Goal: Information Seeking & Learning: Check status

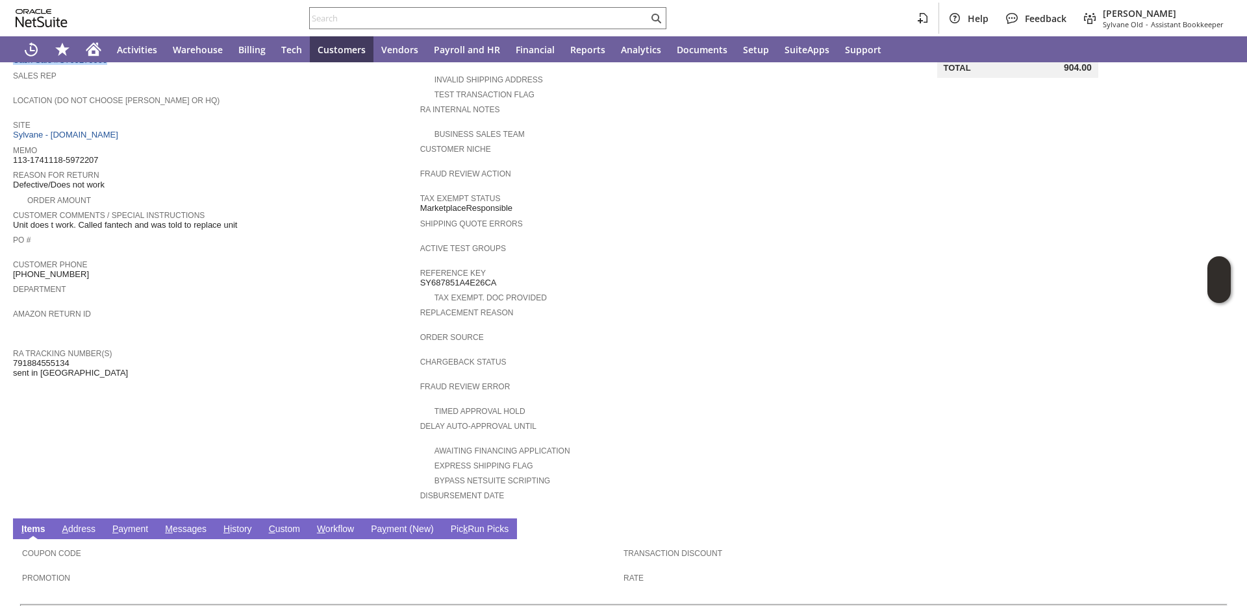
scroll to position [366, 0]
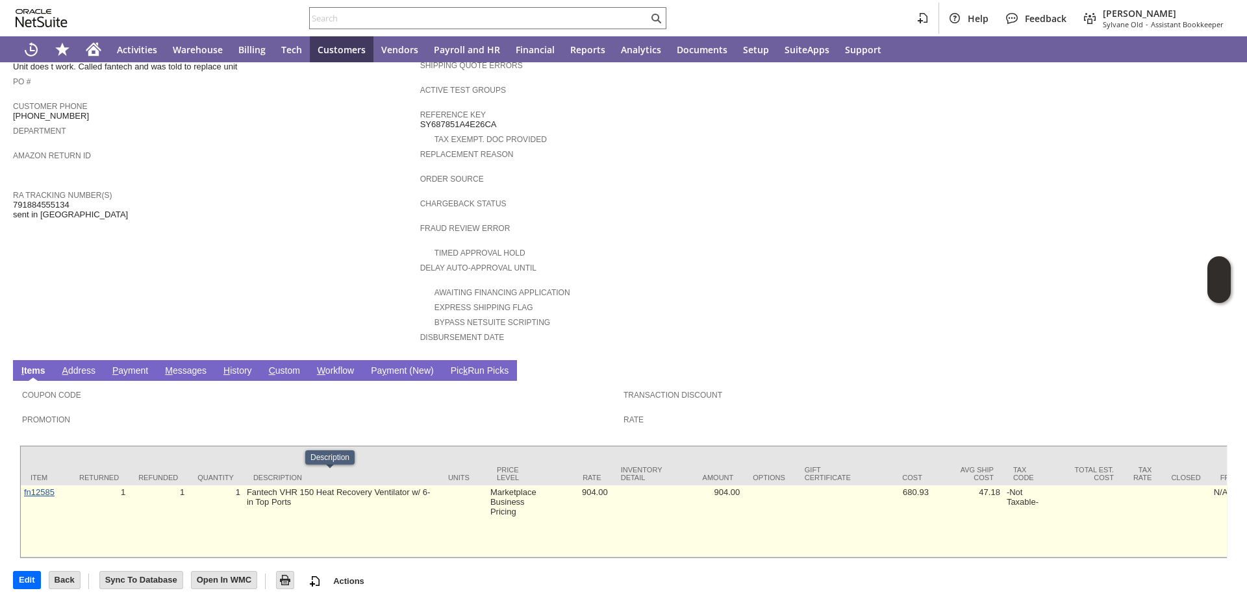
click at [42, 488] on link "fn12585" at bounding box center [39, 493] width 31 height 10
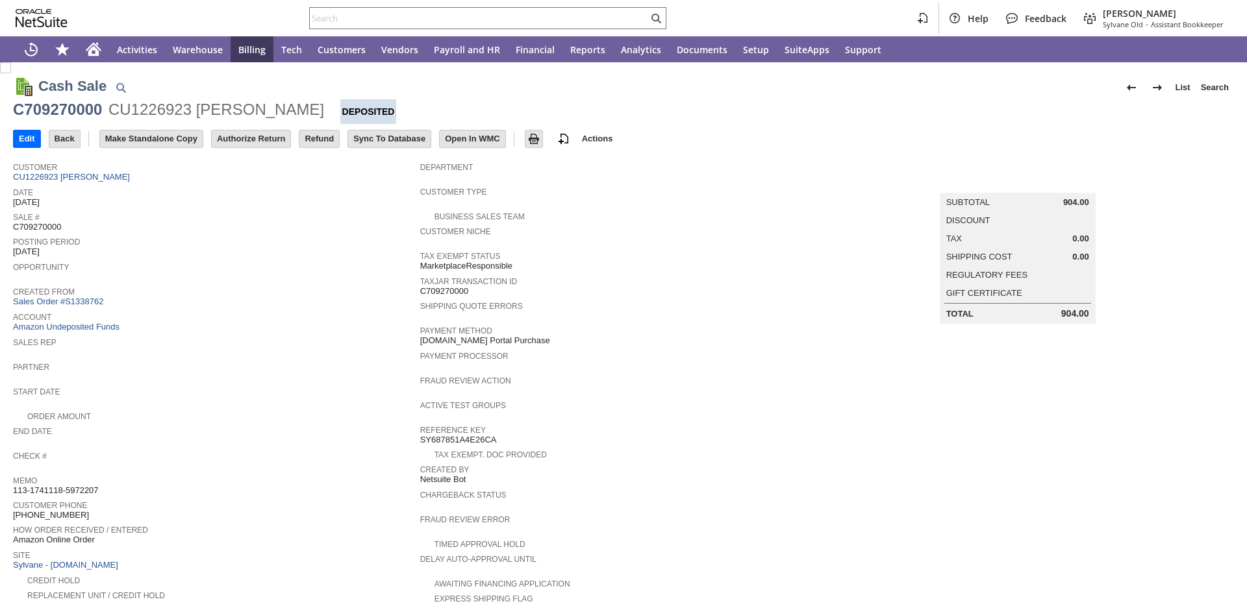
click at [87, 302] on link "Sales Order #S1338762" at bounding box center [59, 302] width 93 height 10
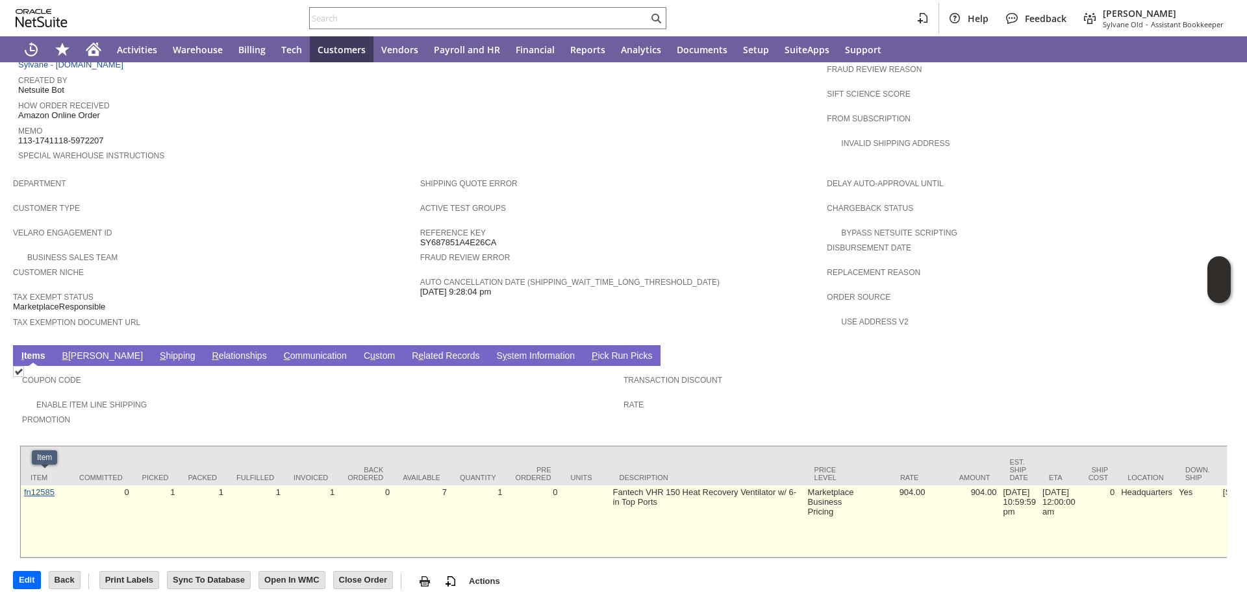
click at [45, 488] on link "fn12585" at bounding box center [39, 493] width 31 height 10
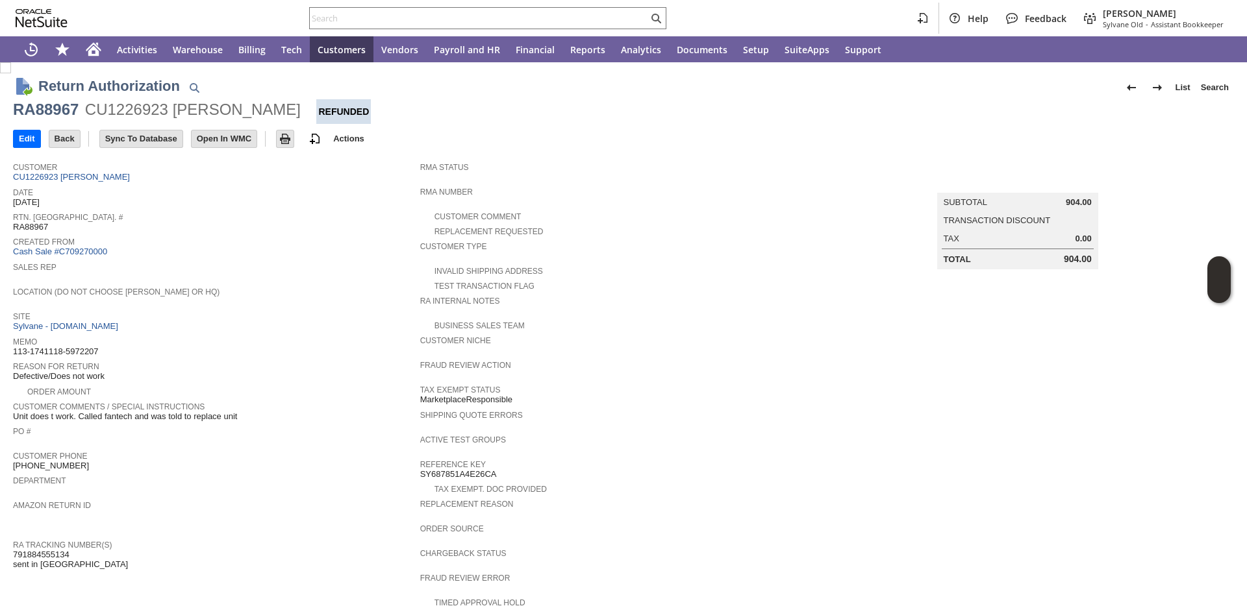
click at [32, 228] on span "RA88967" at bounding box center [30, 227] width 35 height 10
copy span "RA88967"
click at [330, 17] on input "text" at bounding box center [479, 18] width 338 height 16
paste input "RA89284"
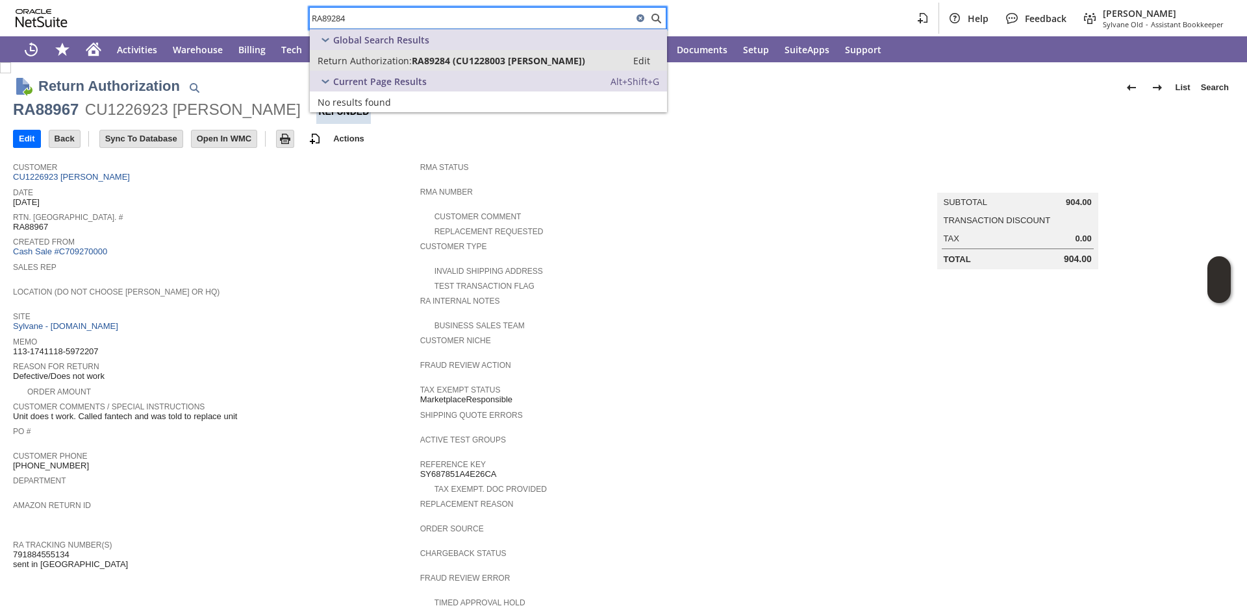
type input "RA89284"
click at [358, 62] on span "Return Authorization:" at bounding box center [364, 61] width 94 height 12
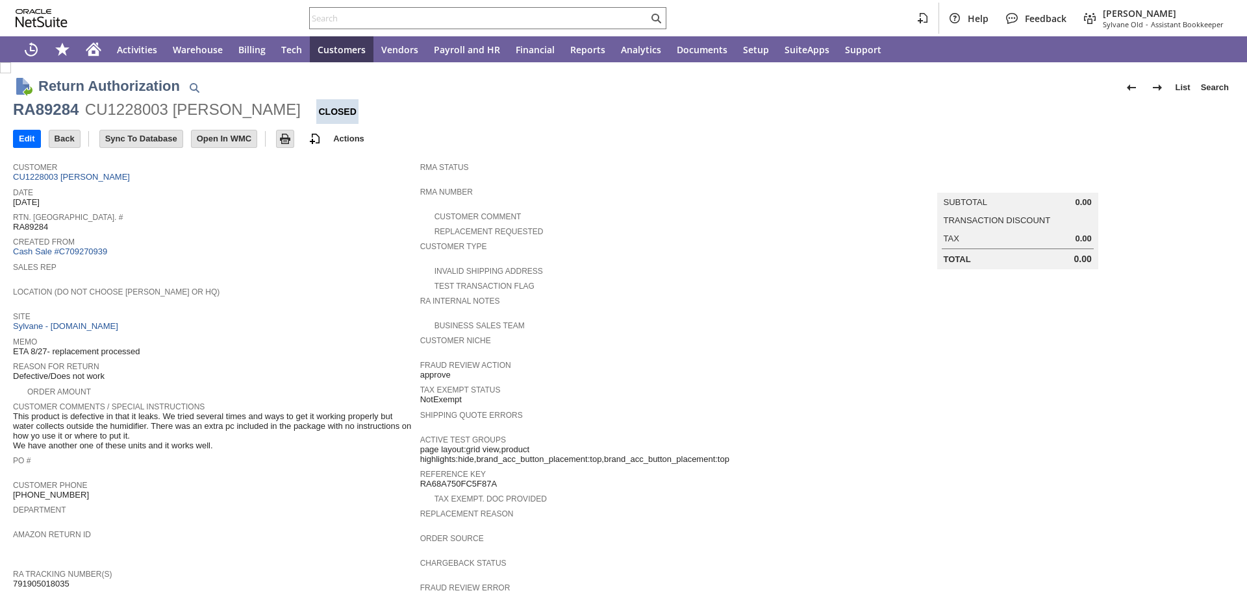
click at [288, 240] on span "Created From" at bounding box center [213, 240] width 401 height 13
click at [66, 251] on link "Cash Sale #C709270939" at bounding box center [60, 252] width 94 height 10
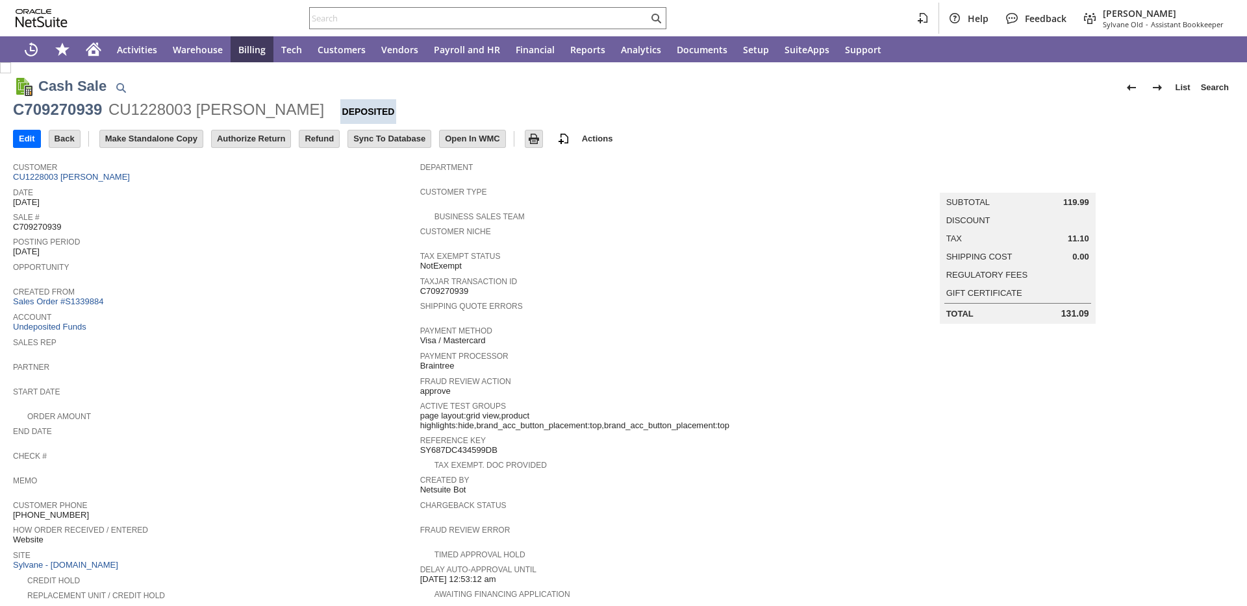
click at [87, 299] on link "Sales Order #S1339884" at bounding box center [59, 302] width 93 height 10
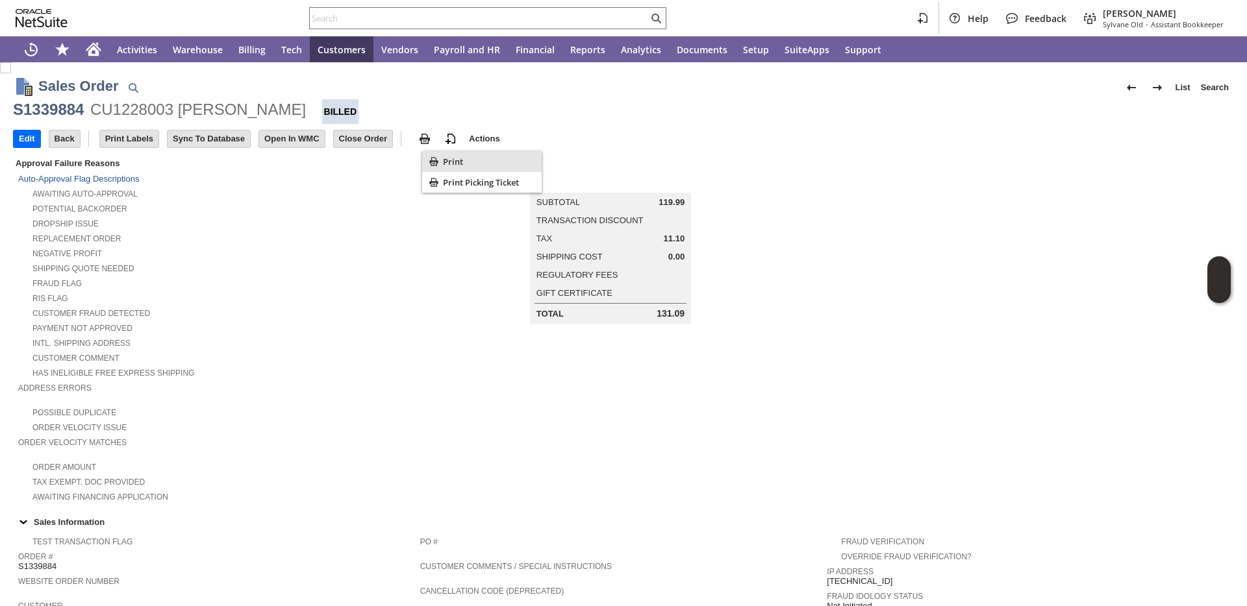
click at [448, 164] on span "Print" at bounding box center [489, 162] width 93 height 12
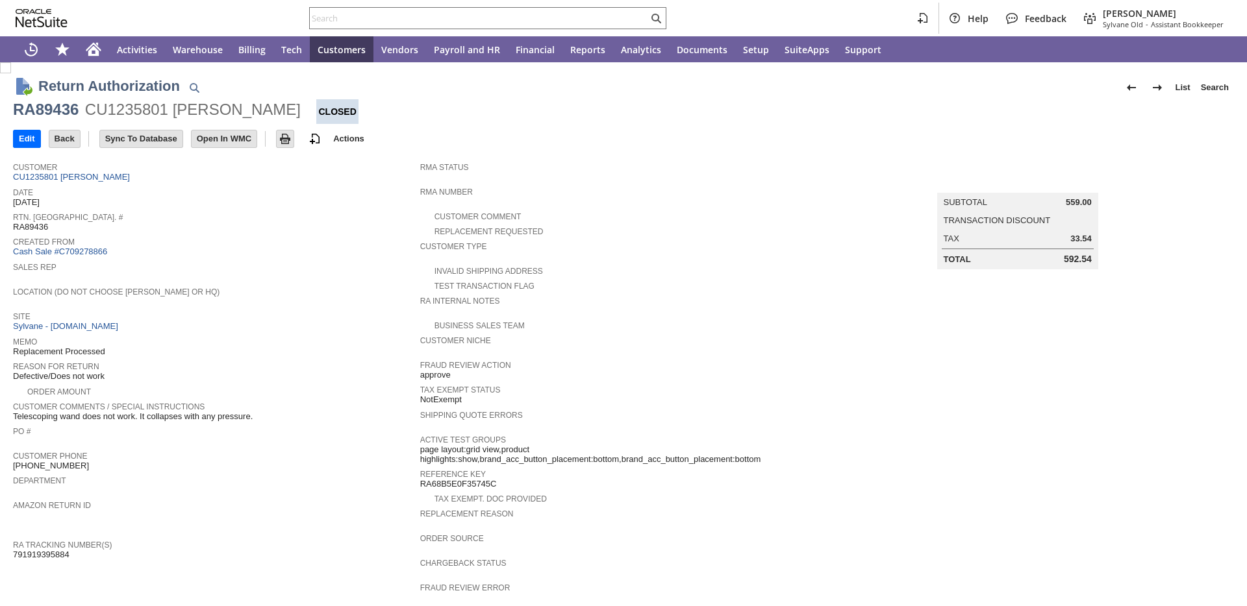
click at [270, 236] on span "Created From" at bounding box center [213, 240] width 401 height 13
click at [29, 228] on span "RA89436" at bounding box center [30, 227] width 35 height 10
copy span "RA89436"
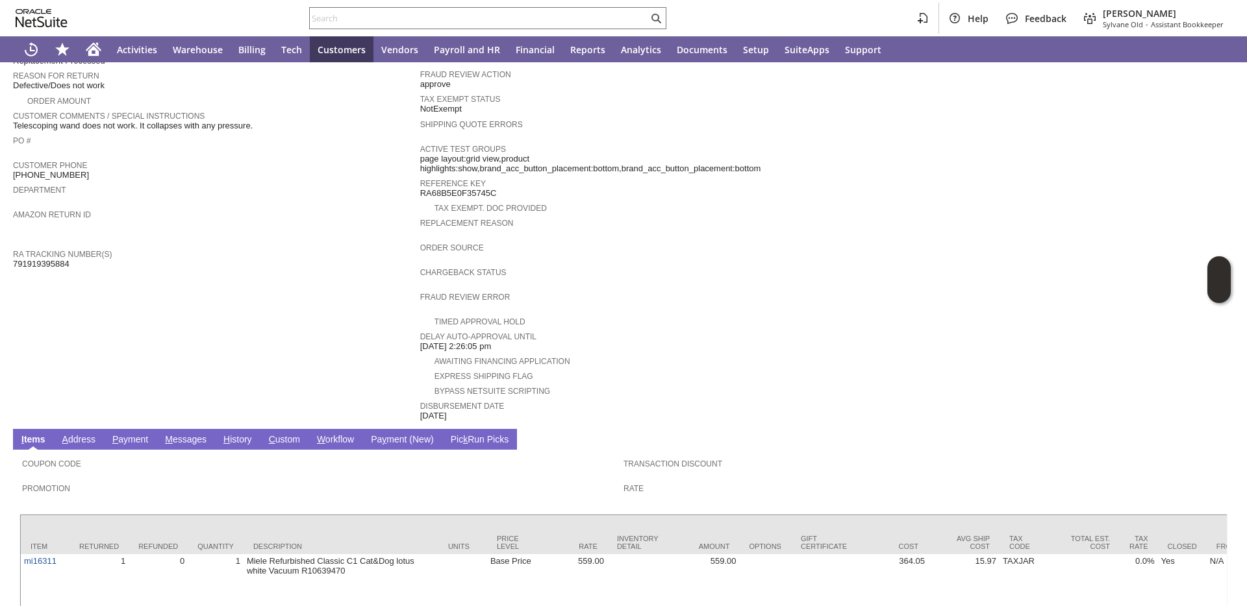
scroll to position [366, 0]
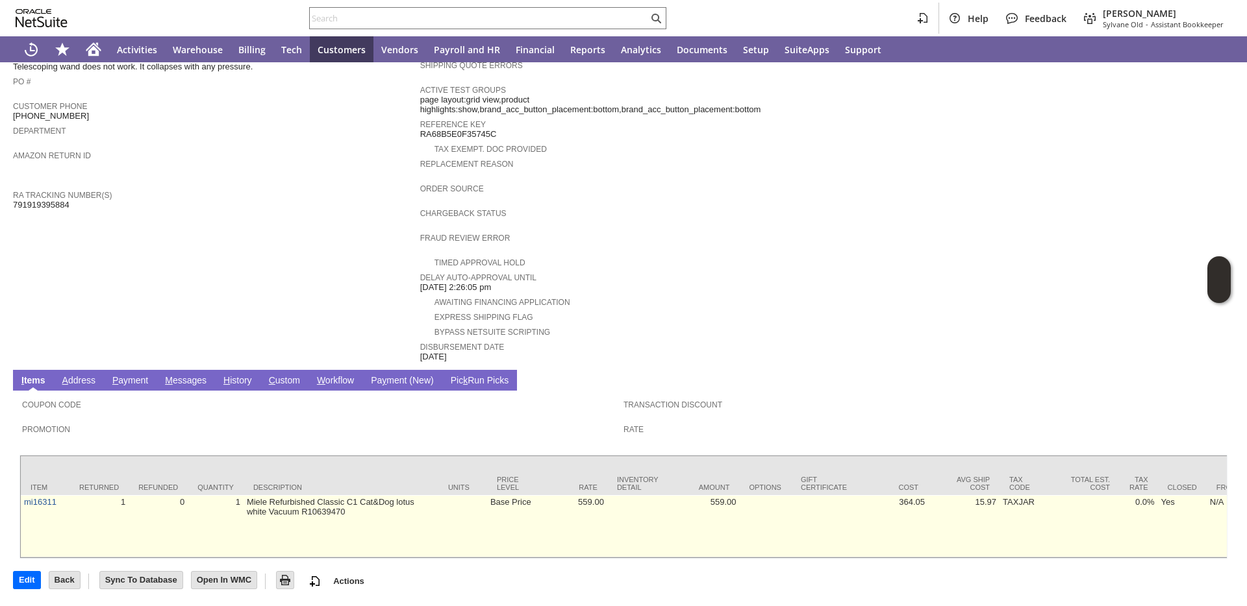
click at [278, 501] on td "Miele Refurbished Classic C1 Cat&Dog lotus white Vacuum R10639470" at bounding box center [340, 526] width 195 height 62
copy td "R10639470"
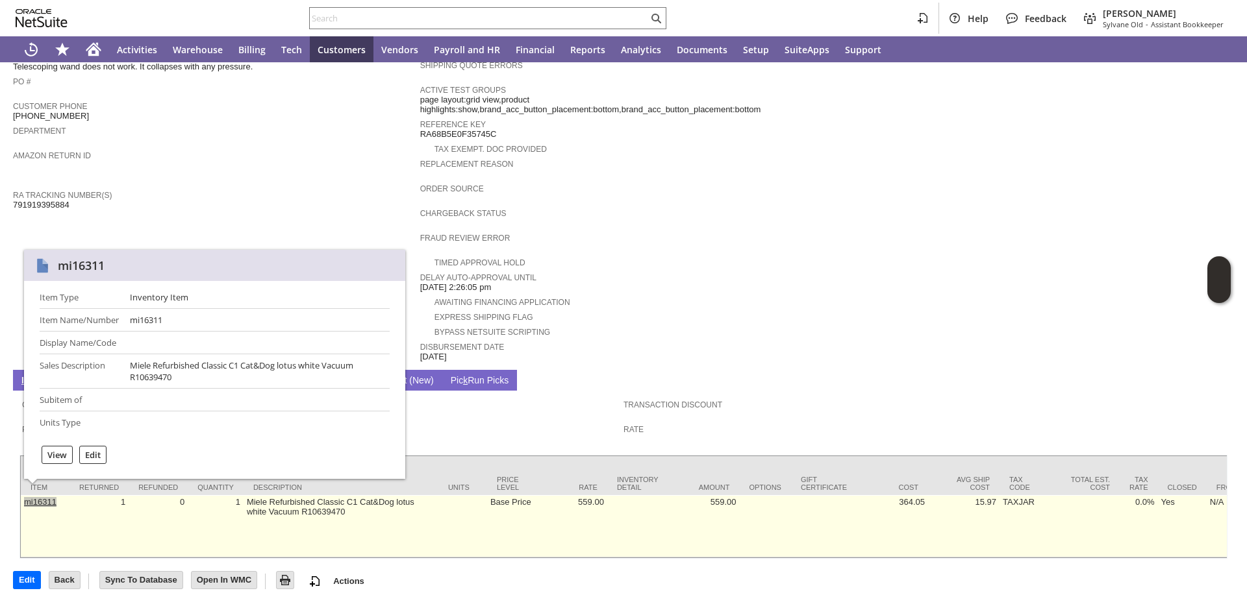
copy link "mi16311"
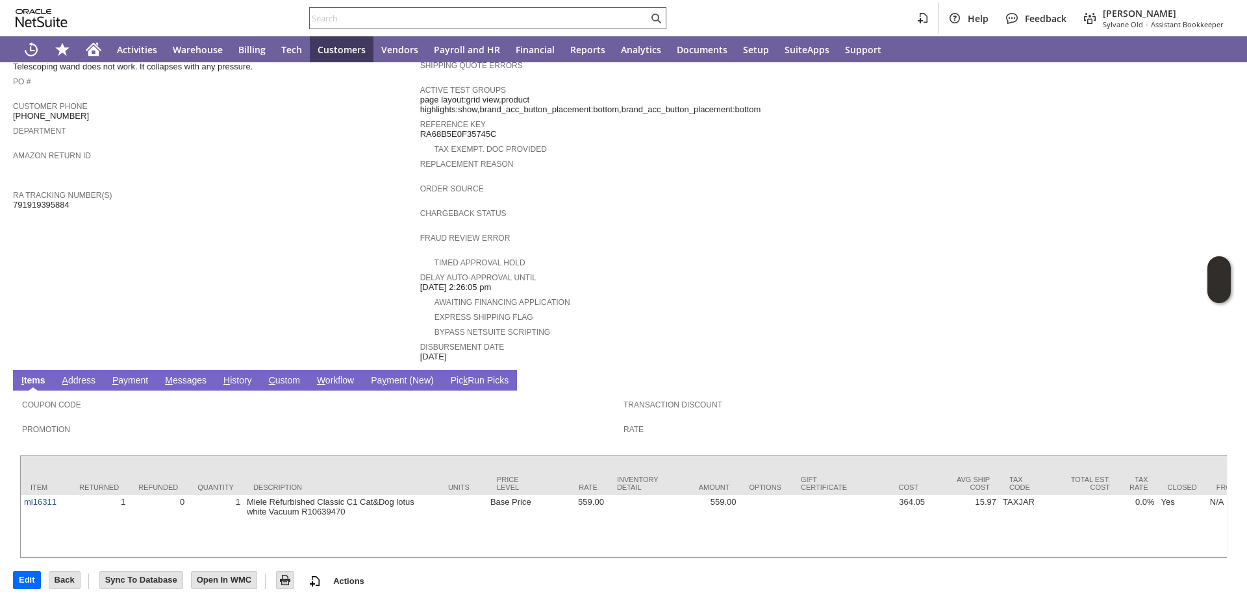
click at [403, 20] on input "text" at bounding box center [479, 18] width 338 height 16
paste input "RA89322"
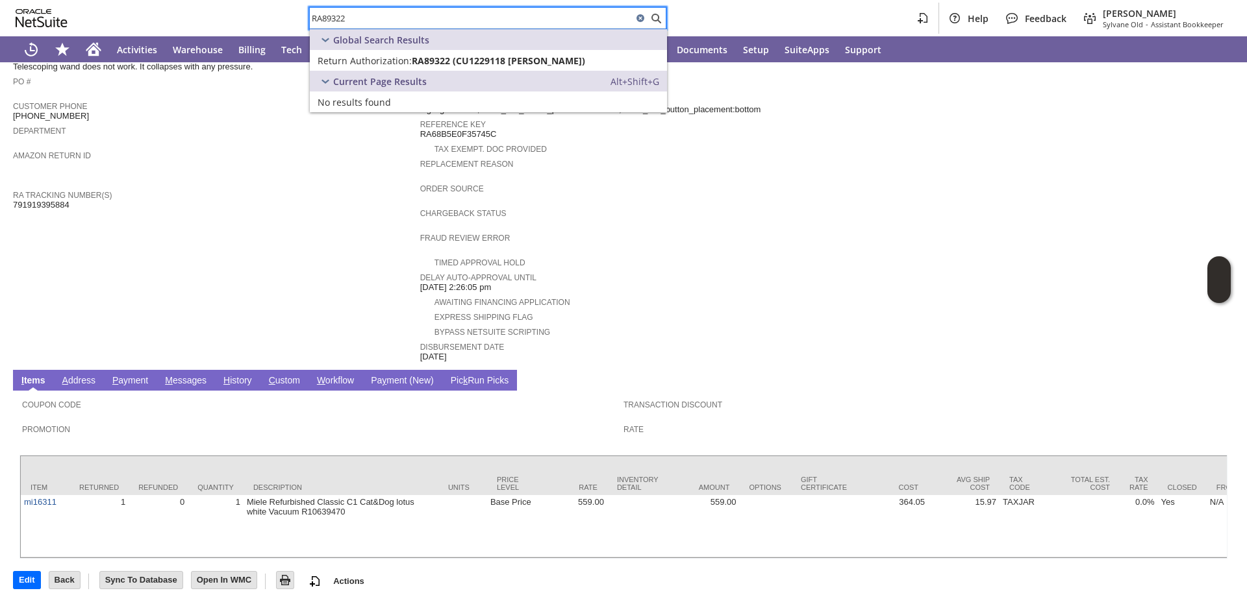
type input "RA89322"
click at [349, 62] on span "Return Authorization:" at bounding box center [364, 61] width 94 height 12
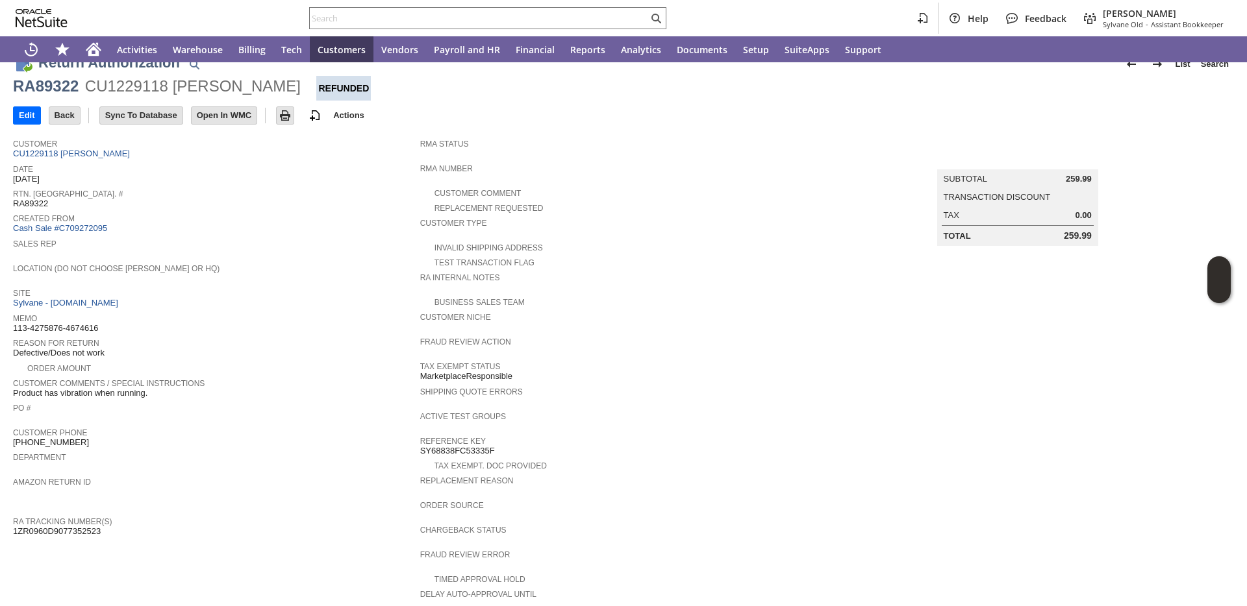
scroll to position [6, 0]
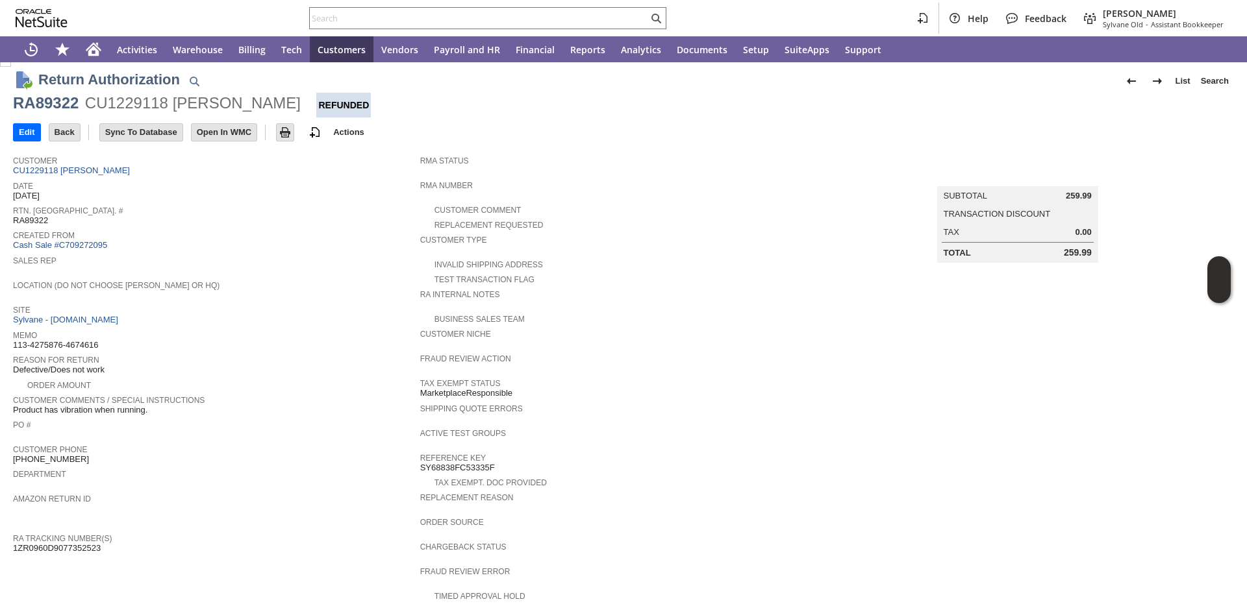
click at [30, 224] on span "RA89322" at bounding box center [30, 221] width 35 height 10
copy span "RA89322"
click at [62, 244] on link "Cash Sale #C709272095" at bounding box center [60, 245] width 94 height 10
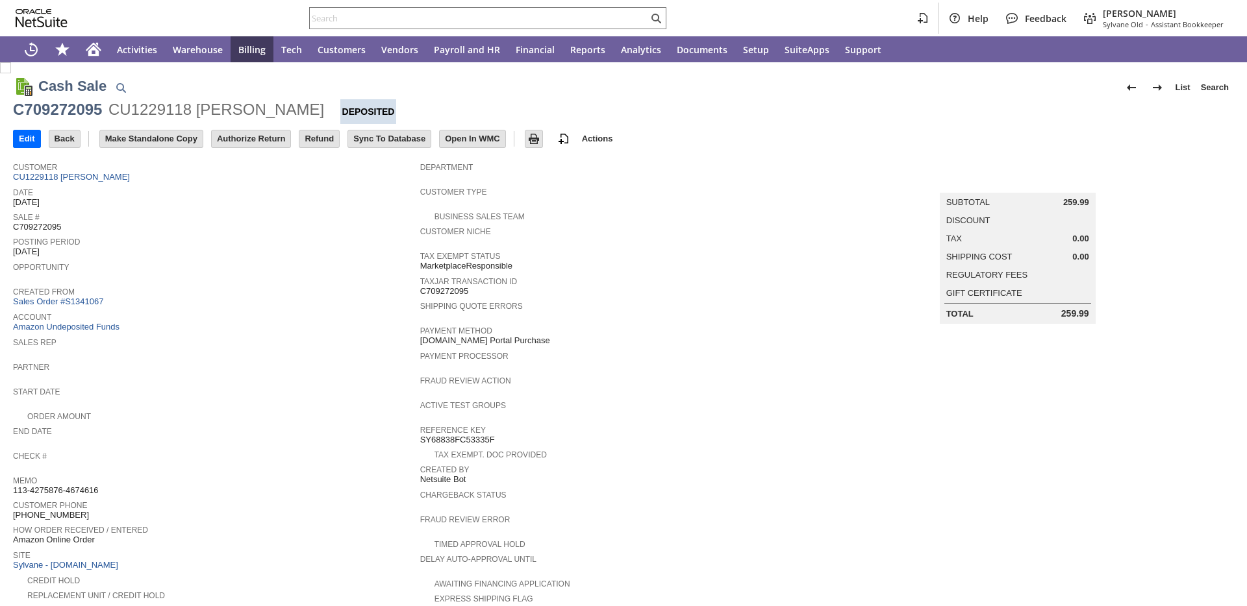
click at [77, 302] on link "Sales Order #S1341067" at bounding box center [59, 302] width 93 height 10
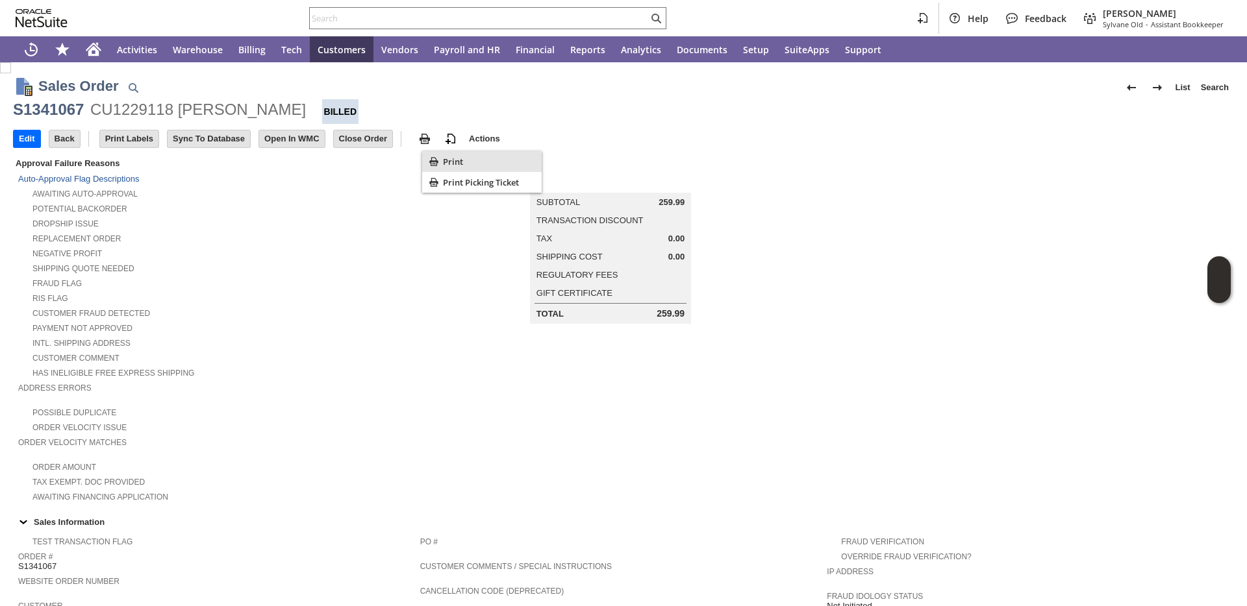
click at [438, 158] on icon "Print" at bounding box center [433, 161] width 13 height 13
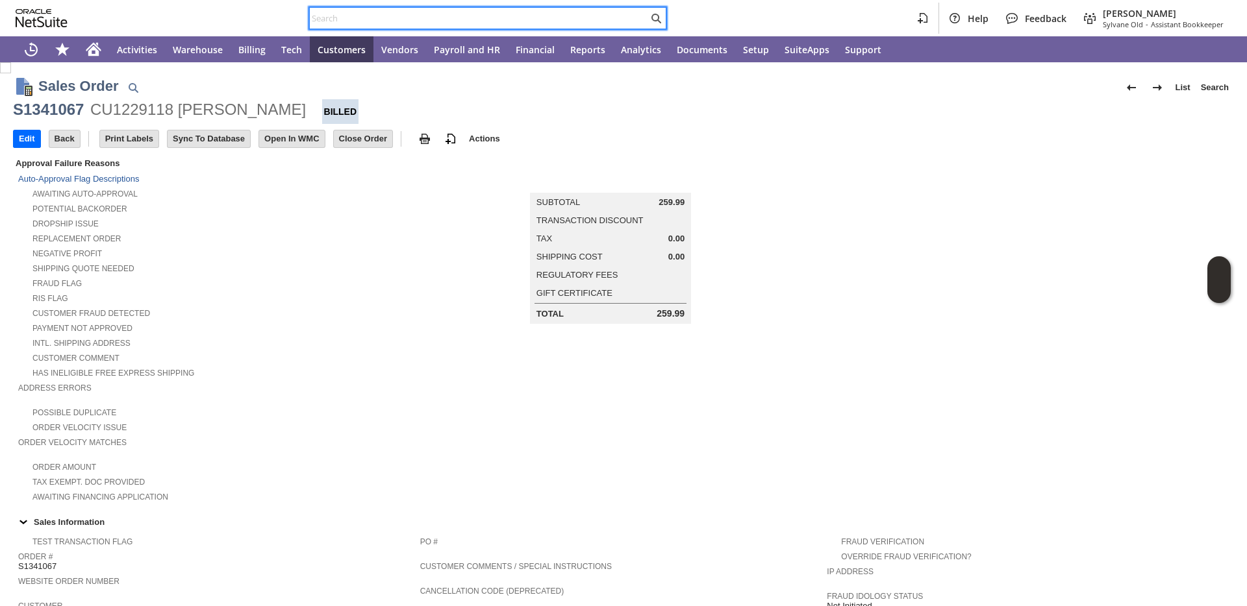
click at [379, 19] on input "text" at bounding box center [479, 18] width 338 height 16
paste input "RA89475"
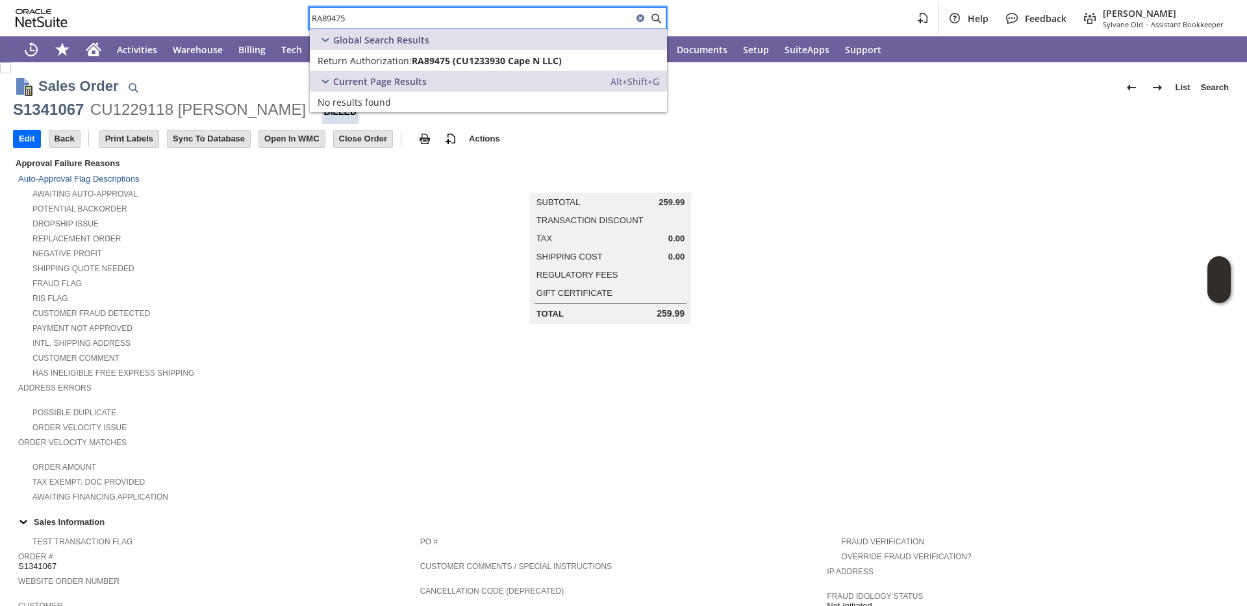
type input "RA89475"
click at [362, 61] on span "Return Authorization:" at bounding box center [364, 61] width 94 height 12
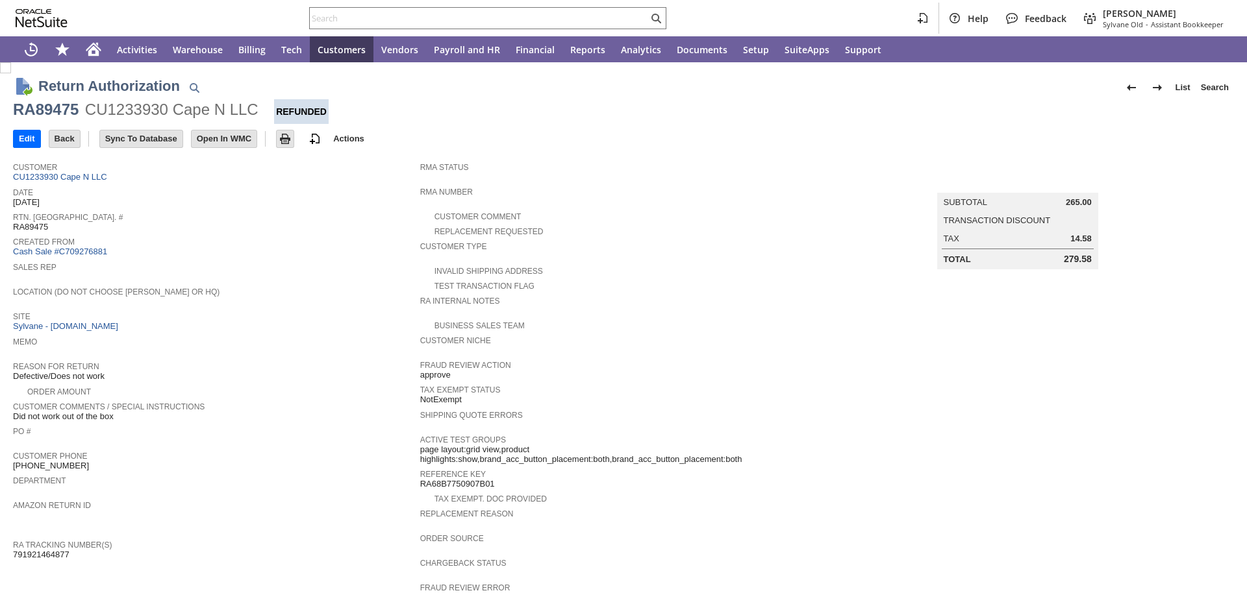
scroll to position [4, 0]
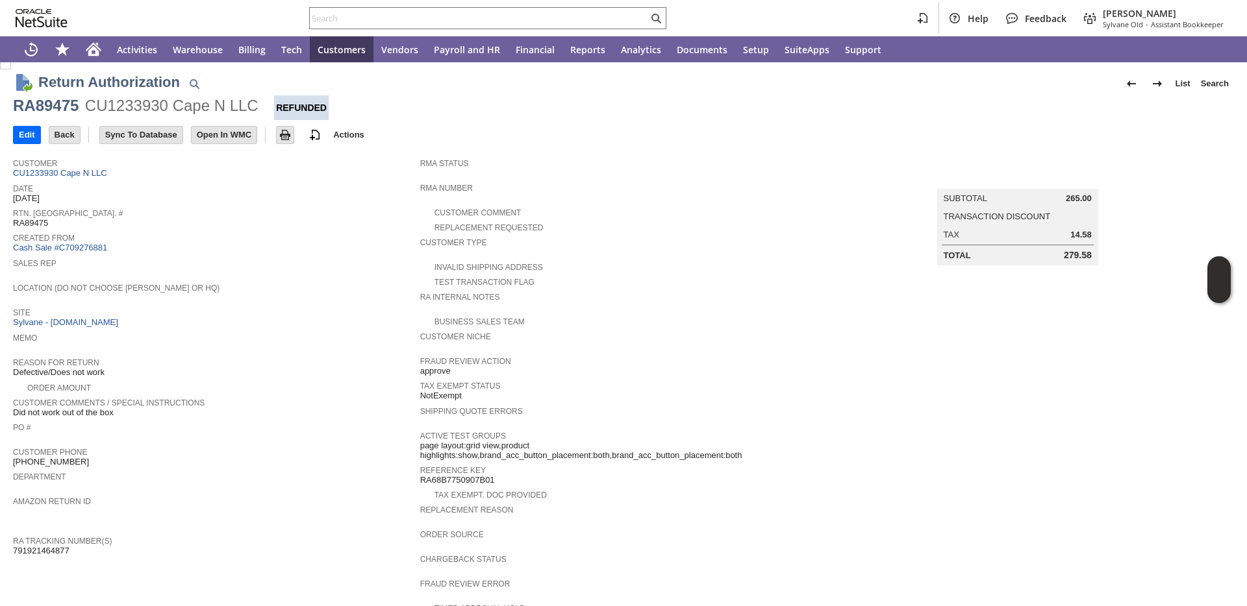
click at [101, 412] on span "Did not work out of the box" at bounding box center [63, 413] width 101 height 10
click at [219, 307] on span "Site" at bounding box center [213, 310] width 401 height 13
click at [88, 243] on link "Cash Sale #C709276881" at bounding box center [60, 248] width 94 height 10
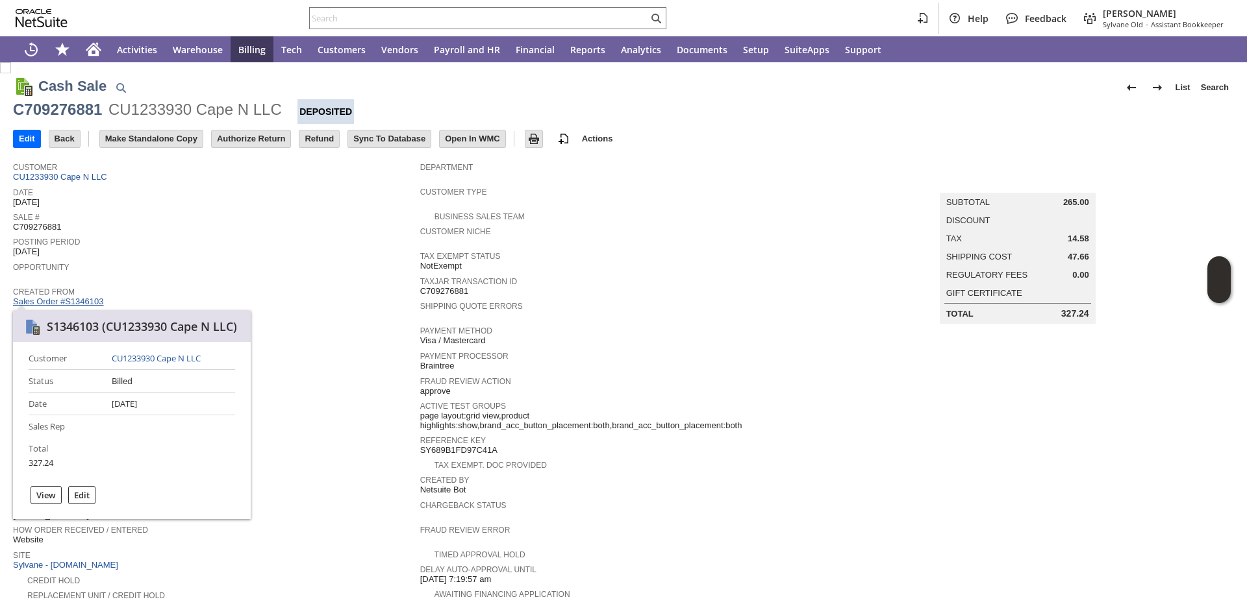
click at [88, 300] on link "Sales Order #S1346103" at bounding box center [59, 302] width 93 height 10
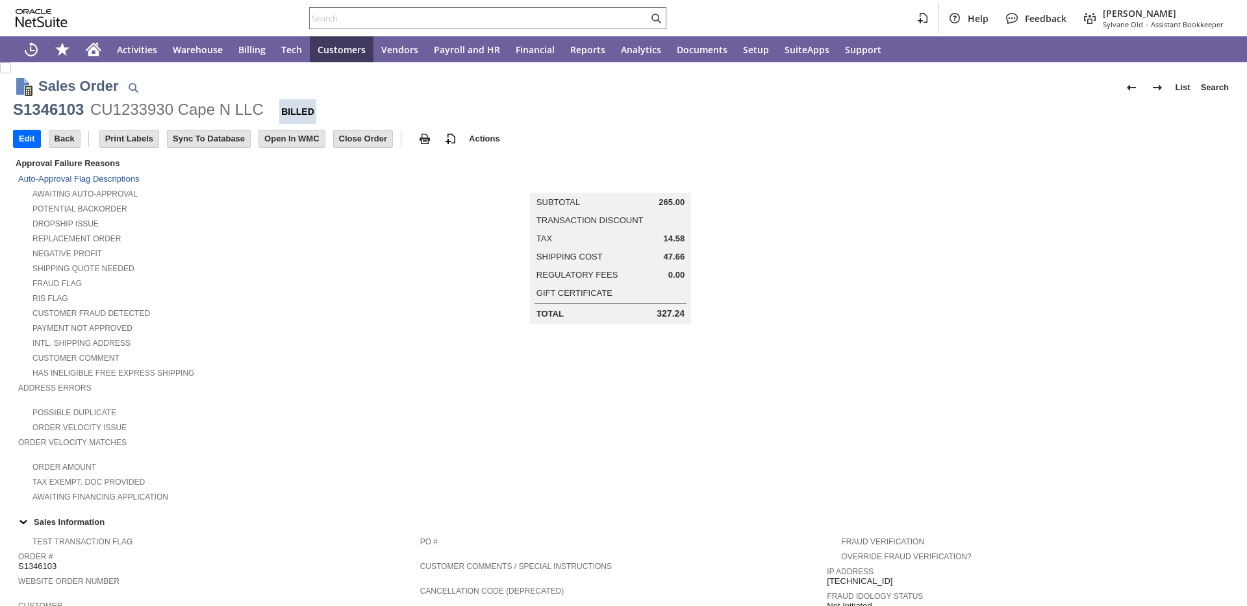
scroll to position [619, 0]
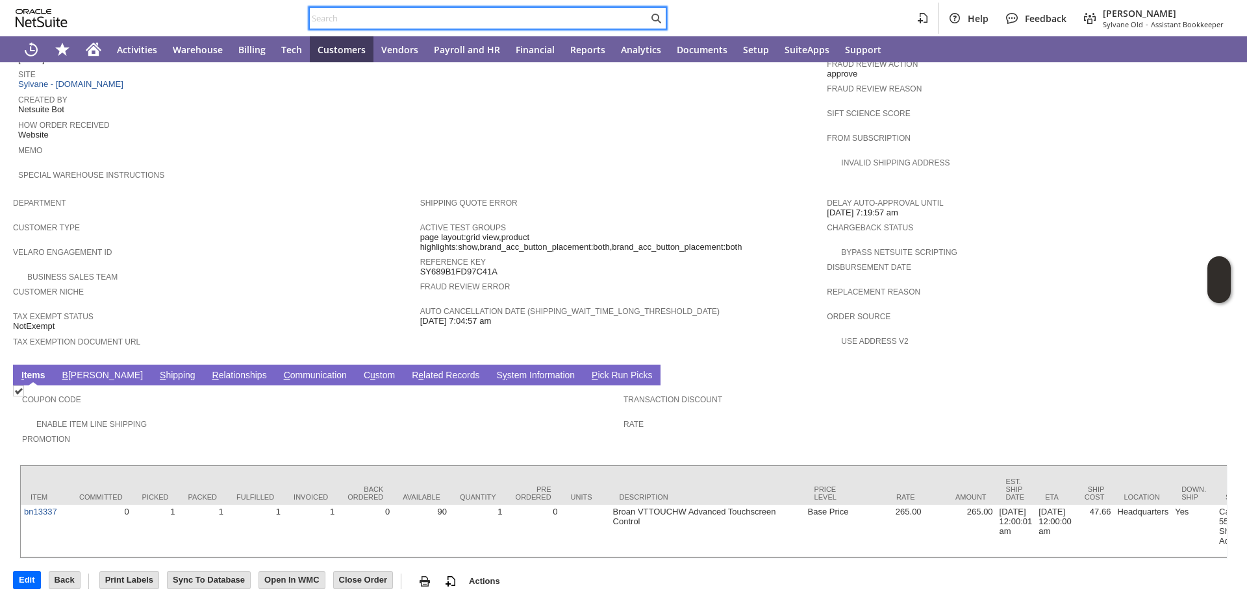
click at [497, 19] on input "text" at bounding box center [479, 18] width 338 height 16
paste input "RA89551"
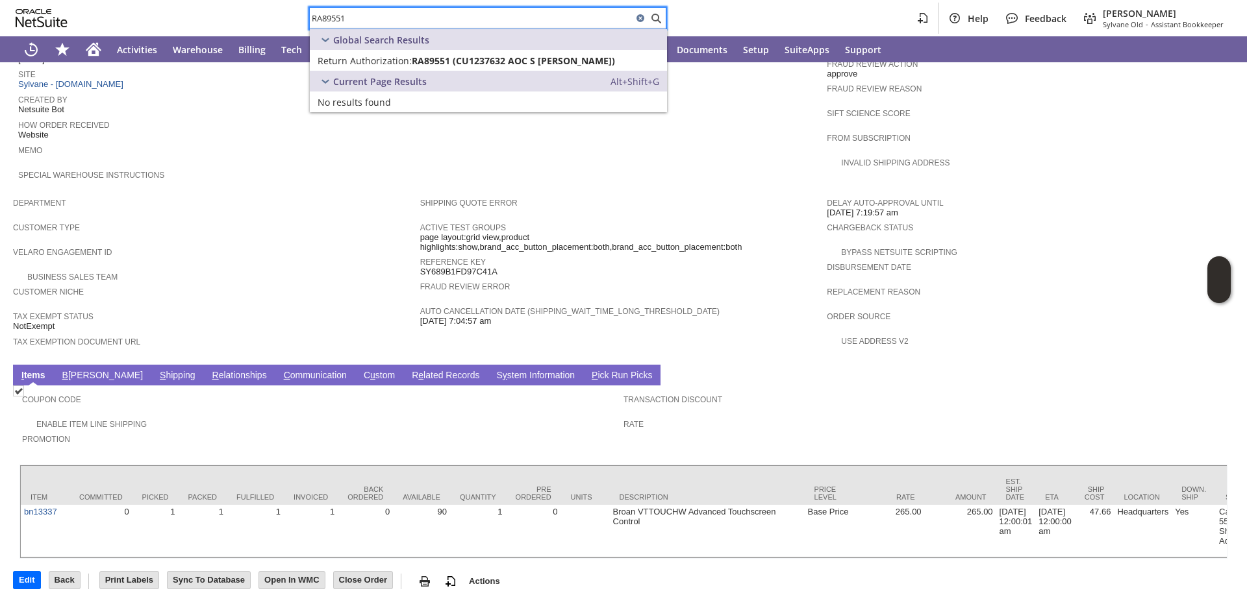
type input "RA89551"
click at [365, 60] on span "Return Authorization:" at bounding box center [364, 61] width 94 height 12
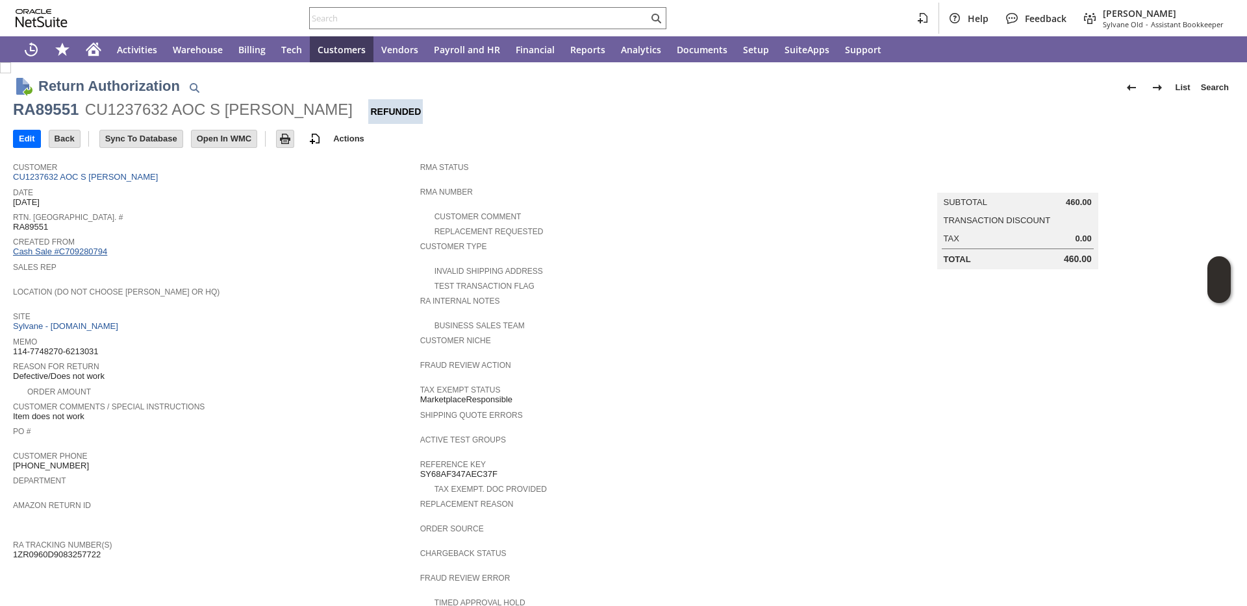
click at [76, 253] on link "Cash Sale #C709280794" at bounding box center [60, 252] width 94 height 10
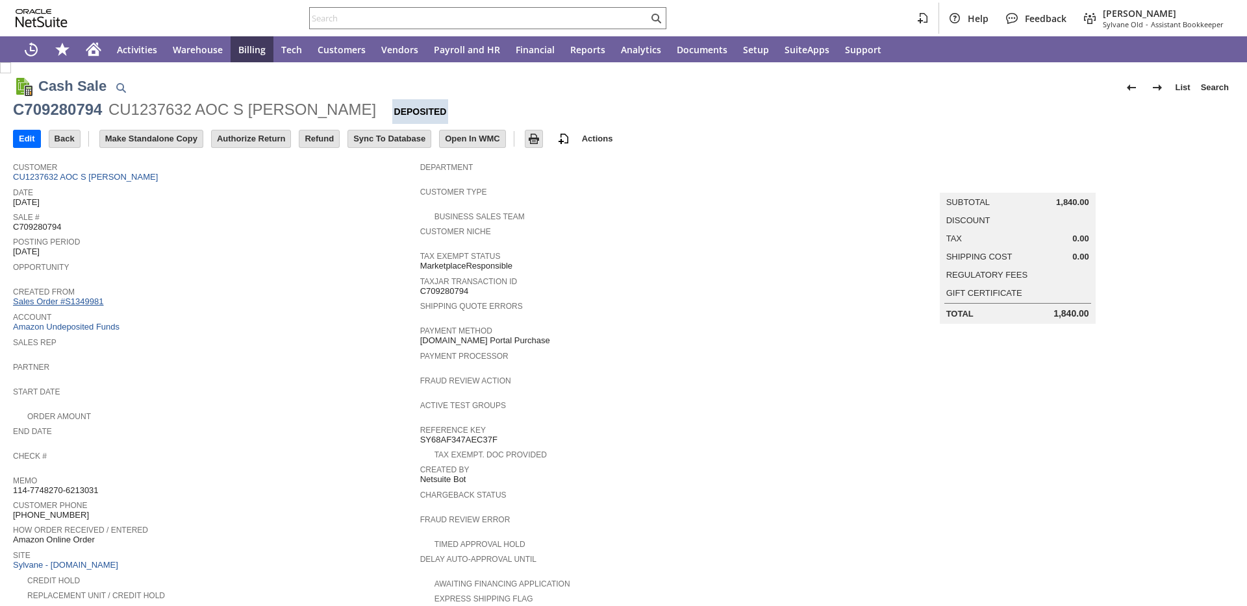
click at [83, 305] on link "Sales Order #S1349981" at bounding box center [59, 302] width 93 height 10
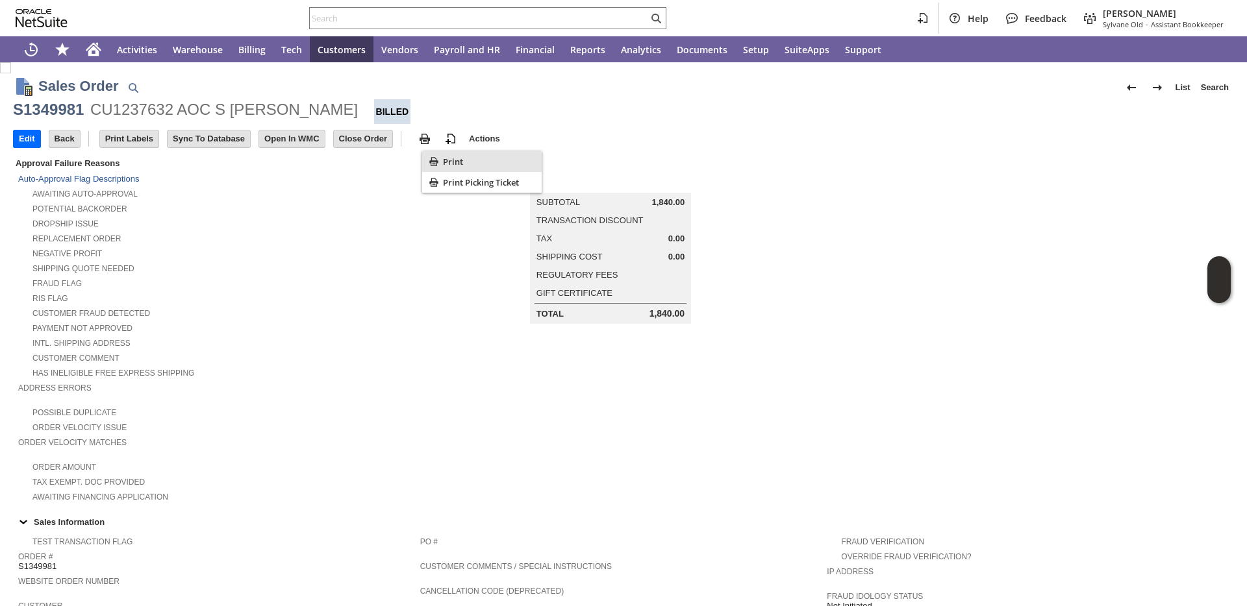
click at [436, 160] on icon "Print" at bounding box center [433, 161] width 8 height 8
click at [271, 210] on div "Potential Backorder" at bounding box center [219, 208] width 402 height 14
drag, startPoint x: 278, startPoint y: 110, endPoint x: 184, endPoint y: 114, distance: 94.2
click at [184, 114] on div "CU1237632 AOC S [PERSON_NAME]" at bounding box center [223, 109] width 267 height 21
copy div "AOC S [PERSON_NAME]"
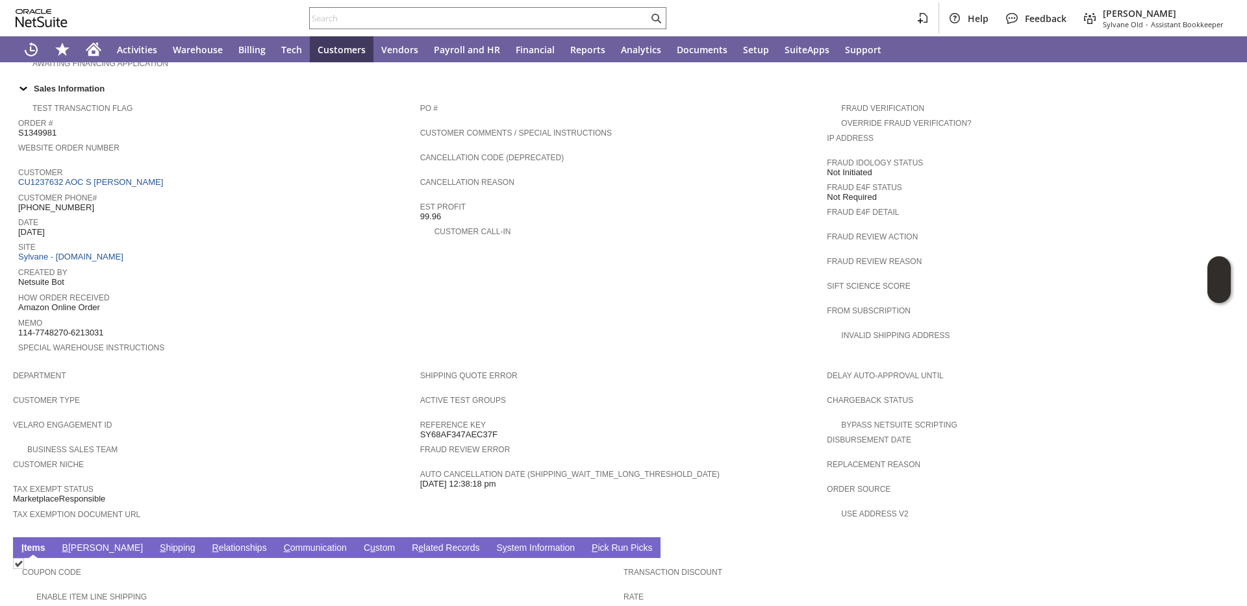
scroll to position [609, 0]
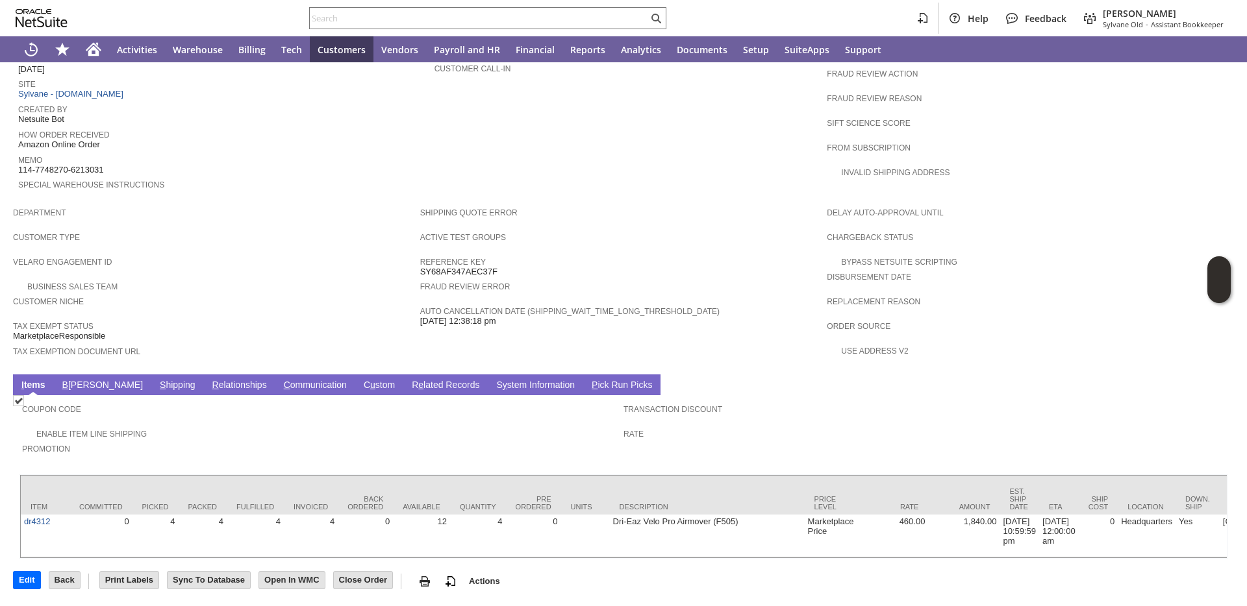
click at [156, 380] on link "S hipping" at bounding box center [177, 386] width 42 height 12
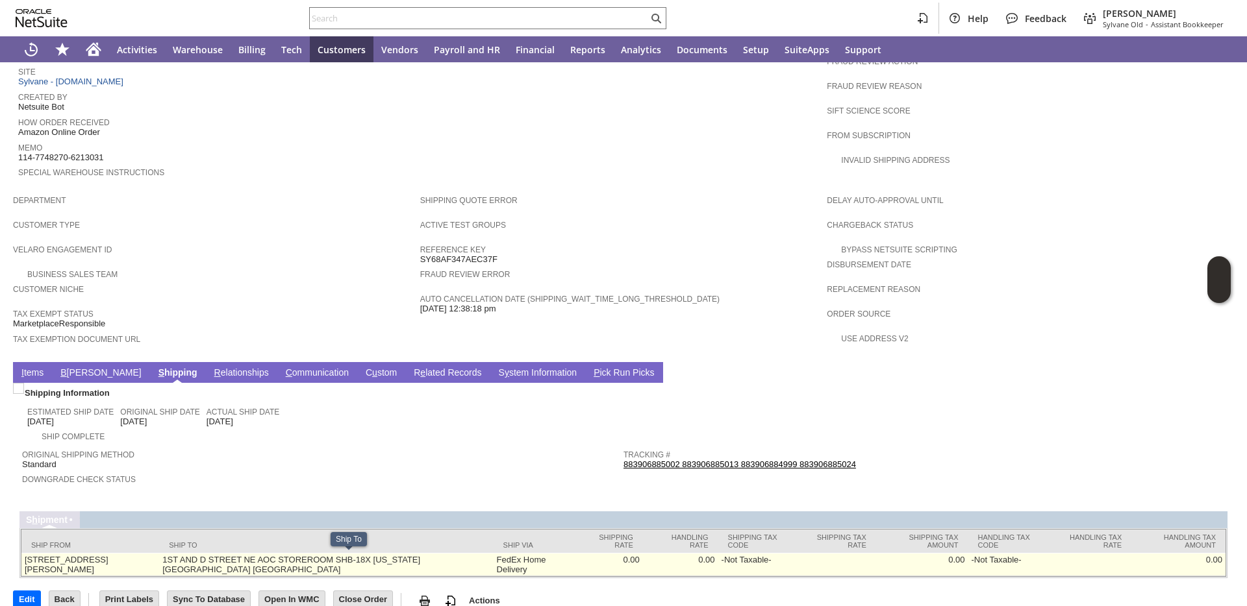
click at [311, 571] on td "1ST AND D STREET NE AOC STOREROOM SHB-18X [US_STATE][GEOGRAPHIC_DATA] [GEOGRAPH…" at bounding box center [326, 564] width 334 height 23
drag, startPoint x: 297, startPoint y: 561, endPoint x: 210, endPoint y: 564, distance: 87.0
click at [210, 564] on td "1ST AND D STREET NE AOC STOREROOM SHB-18X [US_STATE][GEOGRAPHIC_DATA] [GEOGRAPH…" at bounding box center [326, 564] width 334 height 23
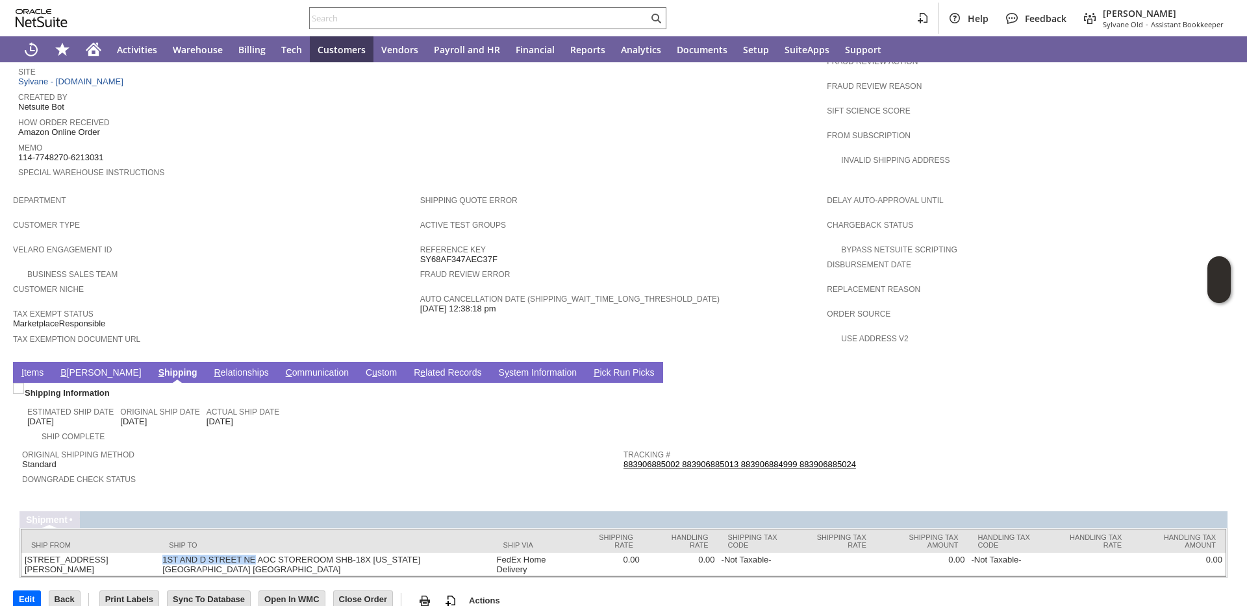
copy td "[GEOGRAPHIC_DATA]"
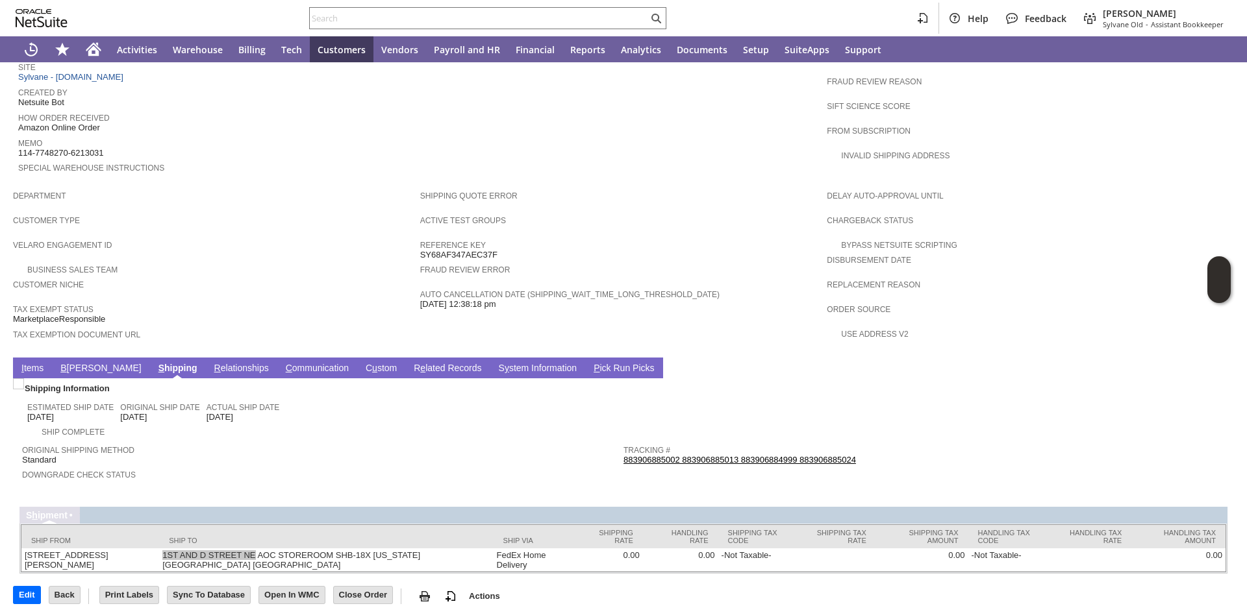
scroll to position [615, 0]
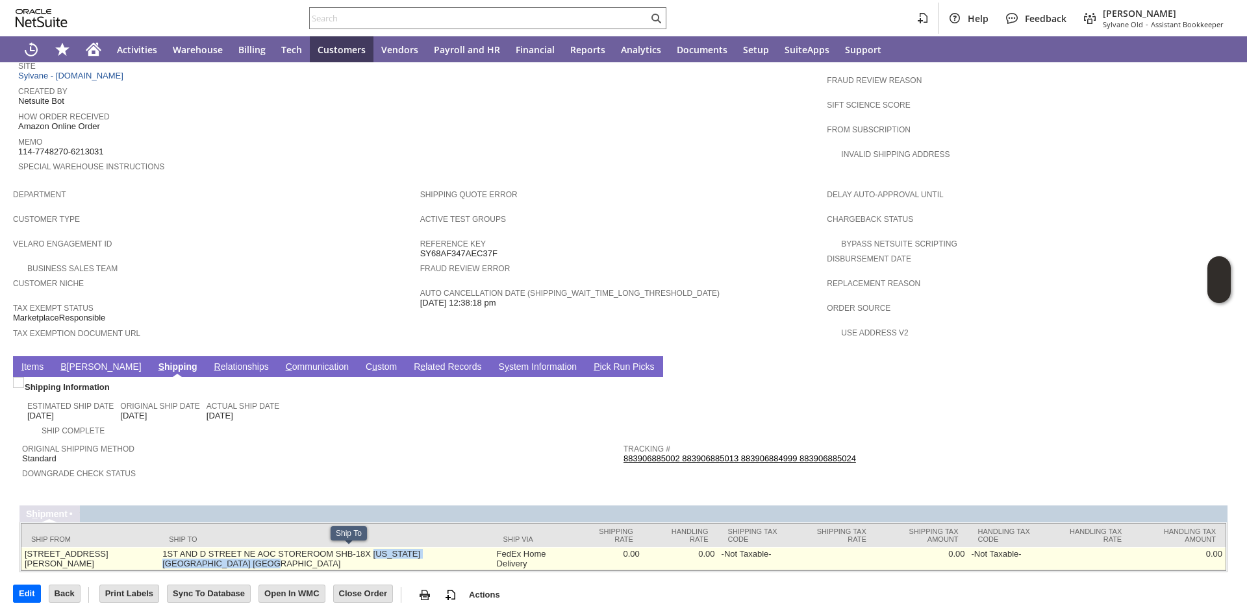
drag, startPoint x: 372, startPoint y: 567, endPoint x: 405, endPoint y: 556, distance: 34.7
click at [405, 556] on td "1ST AND D STREET NE AOC STOREROOM SHB-18X [US_STATE][GEOGRAPHIC_DATA] [GEOGRAPH…" at bounding box center [326, 558] width 334 height 23
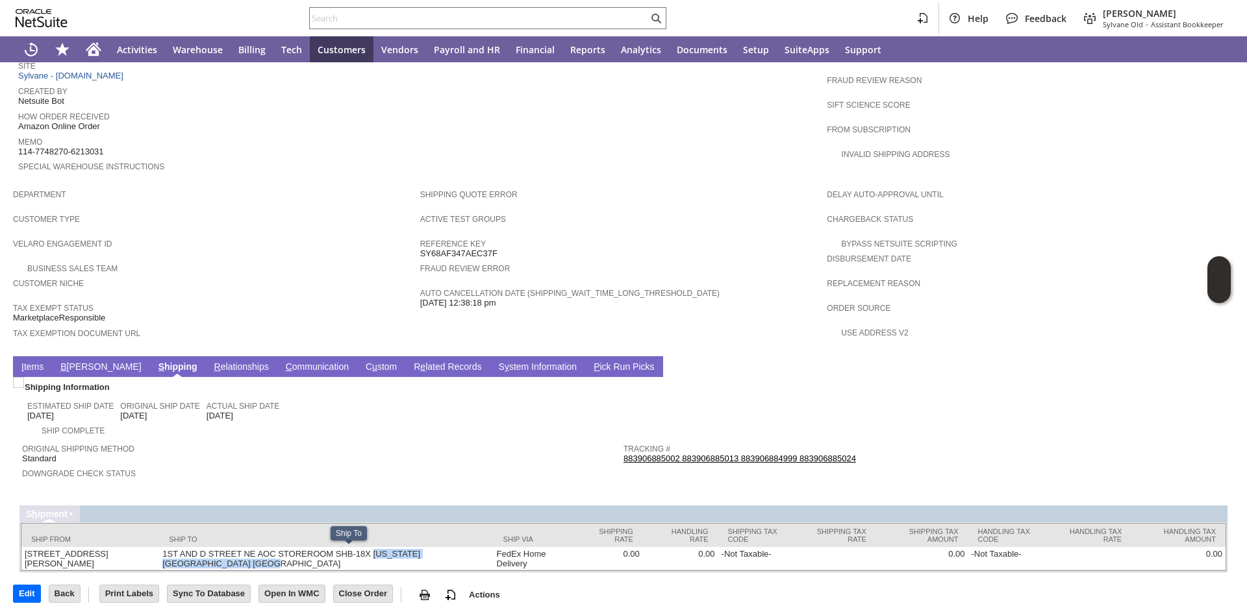
copy td "[US_STATE][GEOGRAPHIC_DATA] [GEOGRAPHIC_DATA]"
click at [433, 16] on input "text" at bounding box center [479, 18] width 338 height 16
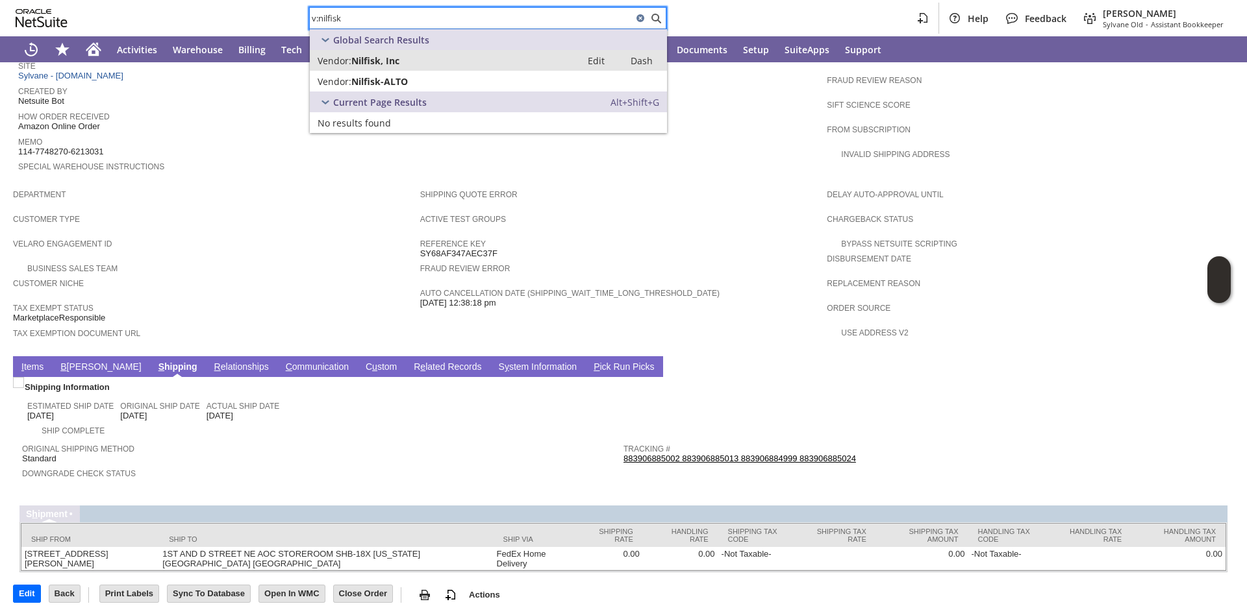
type input "v:nilfisk"
click at [353, 62] on span "Nilfisk, Inc" at bounding box center [375, 61] width 48 height 12
